Goal: Task Accomplishment & Management: Use online tool/utility

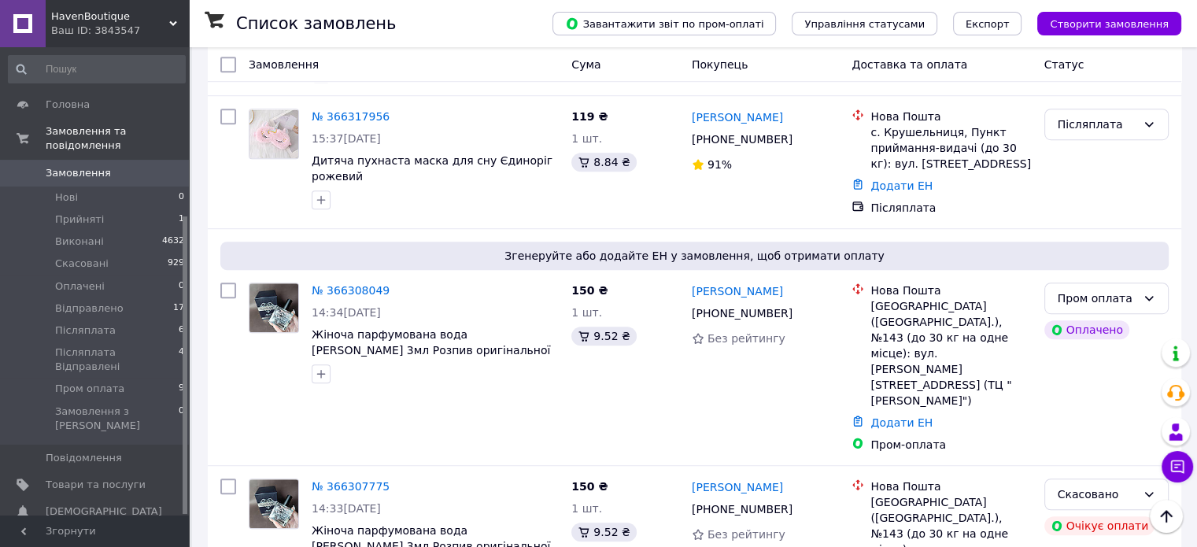
scroll to position [264, 0]
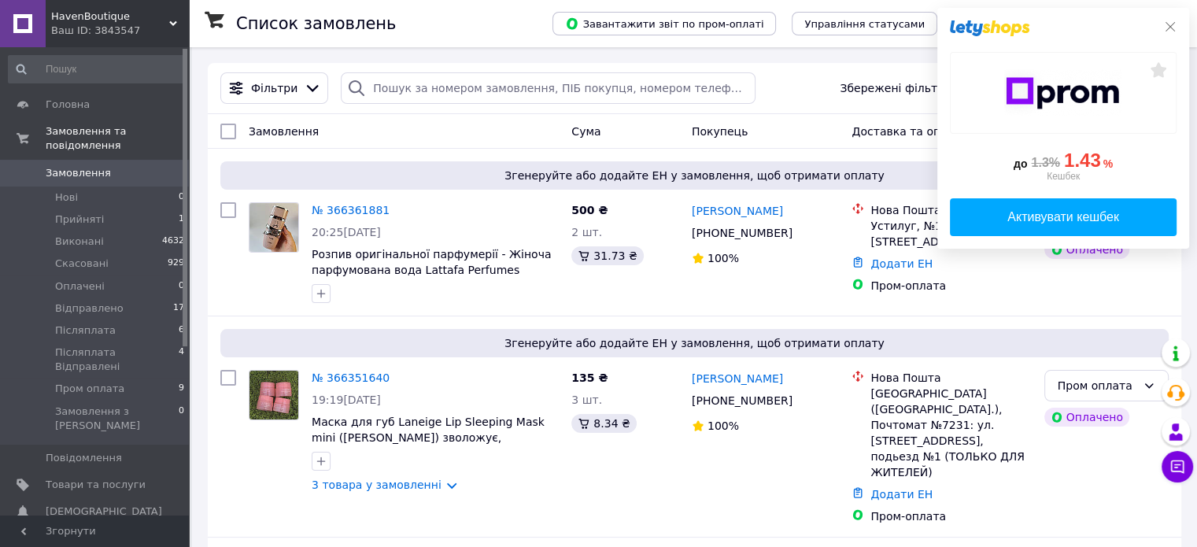
click at [1171, 28] on icon at bounding box center [1169, 26] width 9 height 9
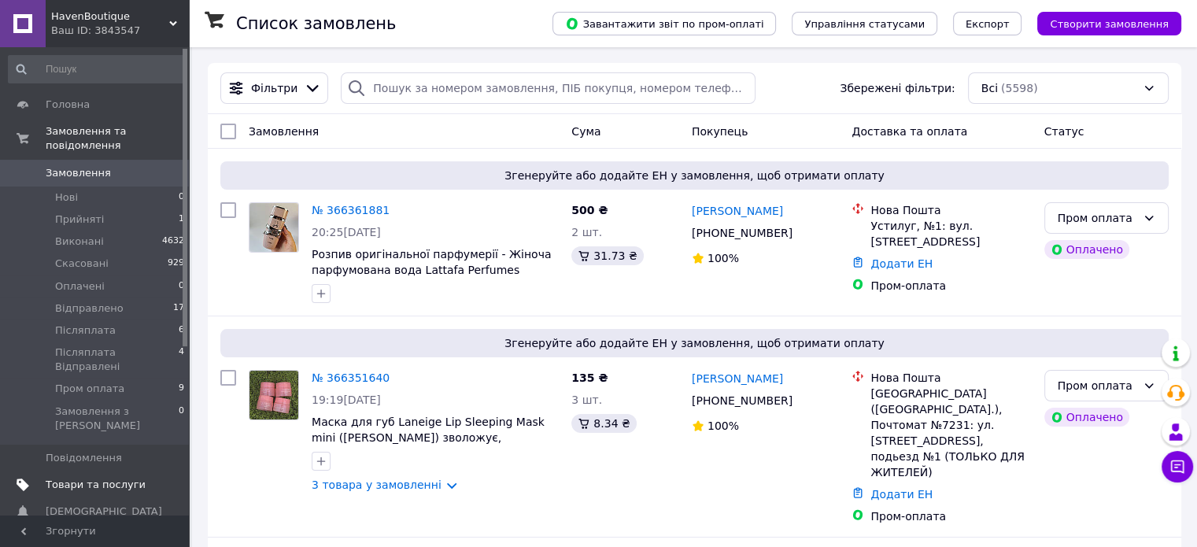
click at [83, 471] on link "Товари та послуги" at bounding box center [97, 484] width 194 height 27
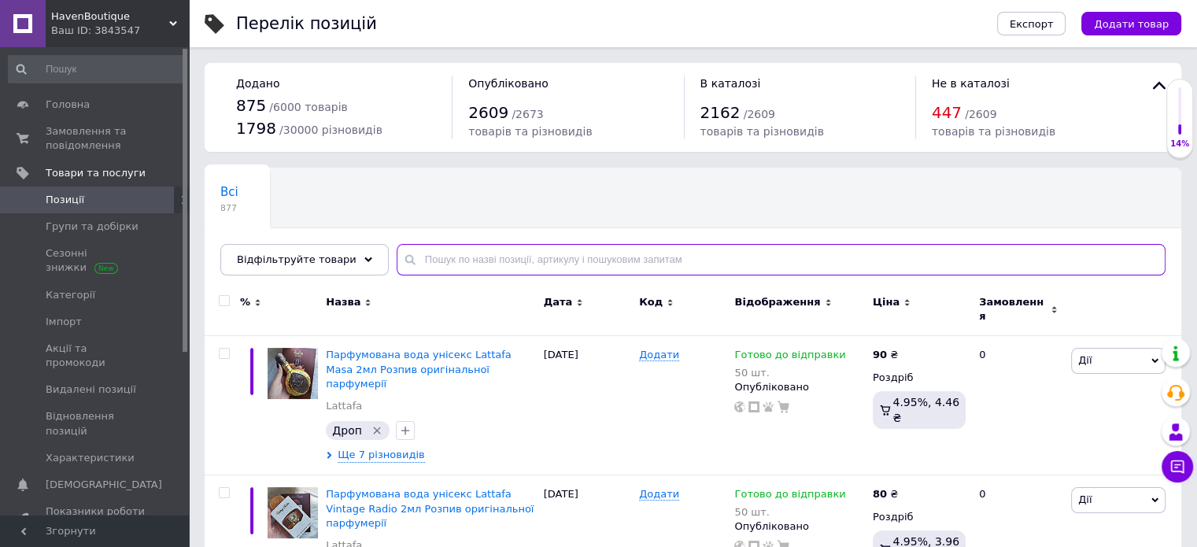
click at [484, 260] on input "text" at bounding box center [781, 259] width 769 height 31
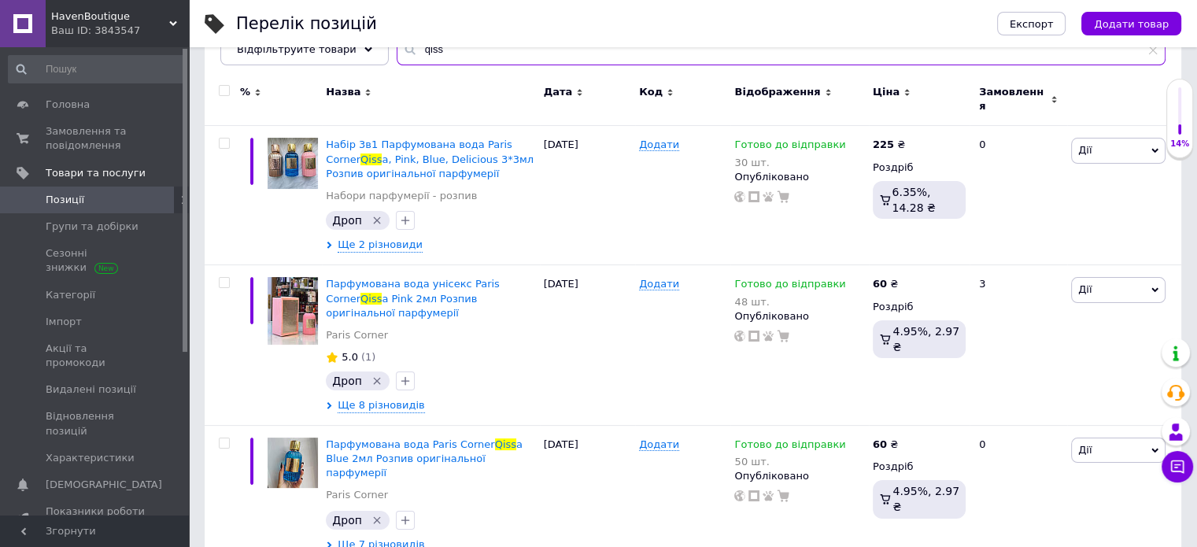
scroll to position [214, 0]
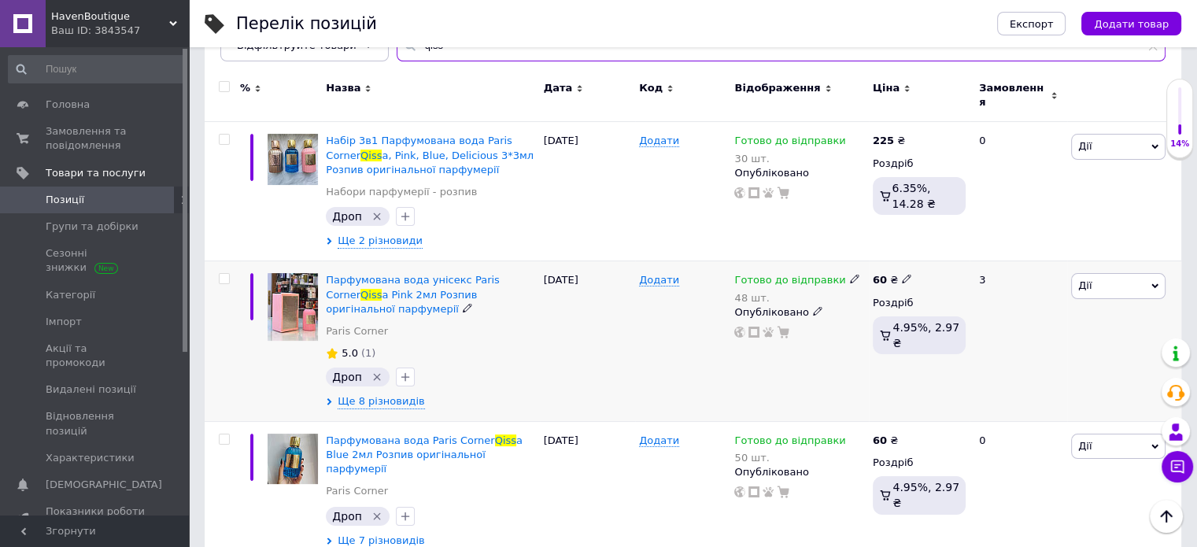
type input "qiss"
click at [1092, 280] on span "Дії" at bounding box center [1118, 285] width 94 height 25
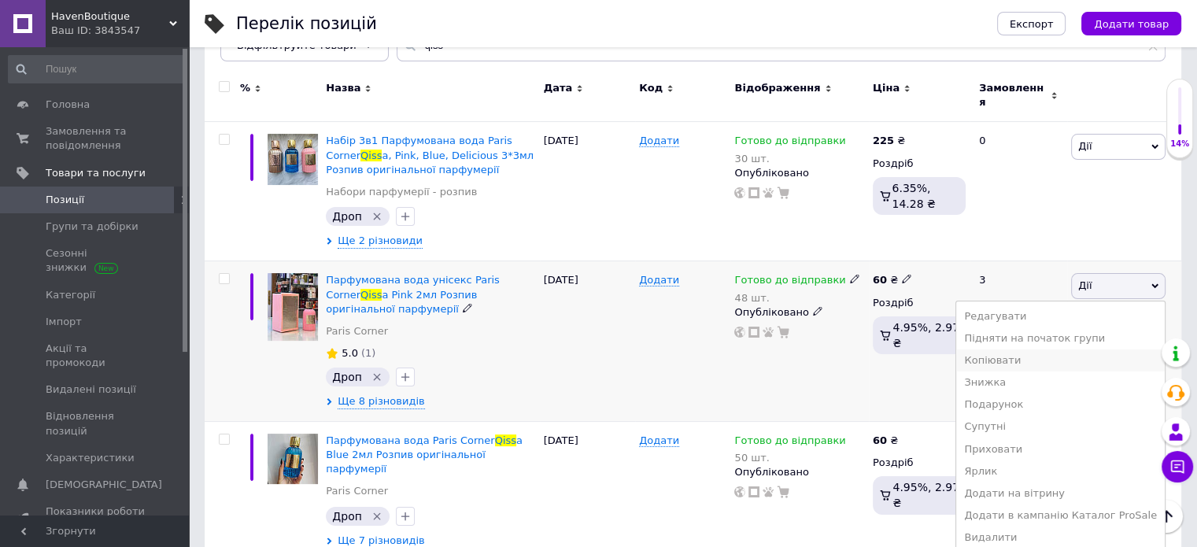
click at [1042, 349] on li "Копіювати" at bounding box center [1060, 360] width 209 height 22
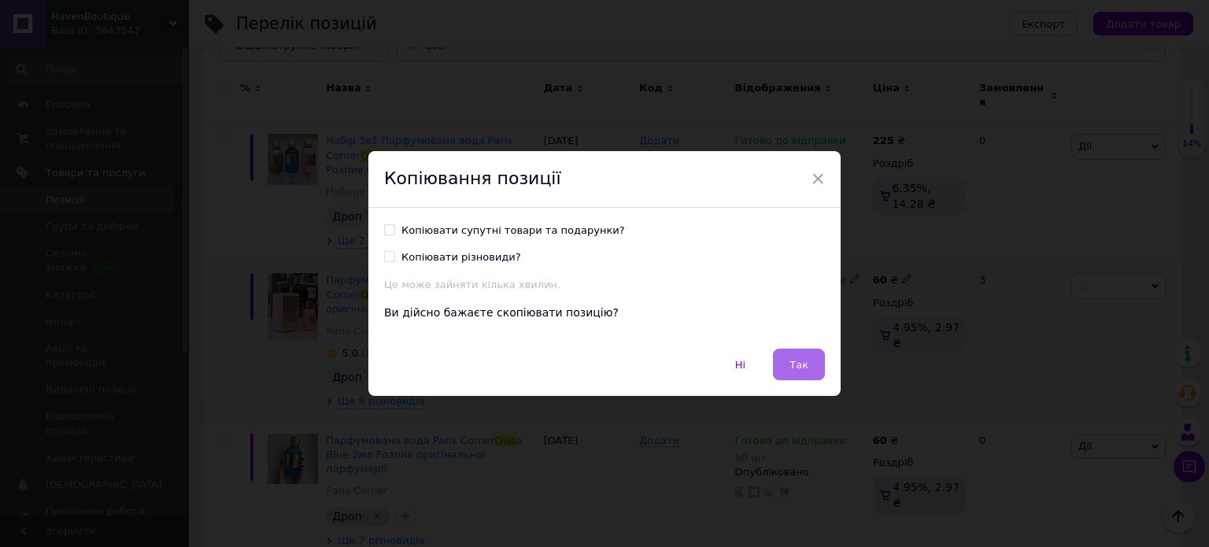
click at [794, 359] on span "Так" at bounding box center [798, 365] width 19 height 12
